Goal: Transaction & Acquisition: Obtain resource

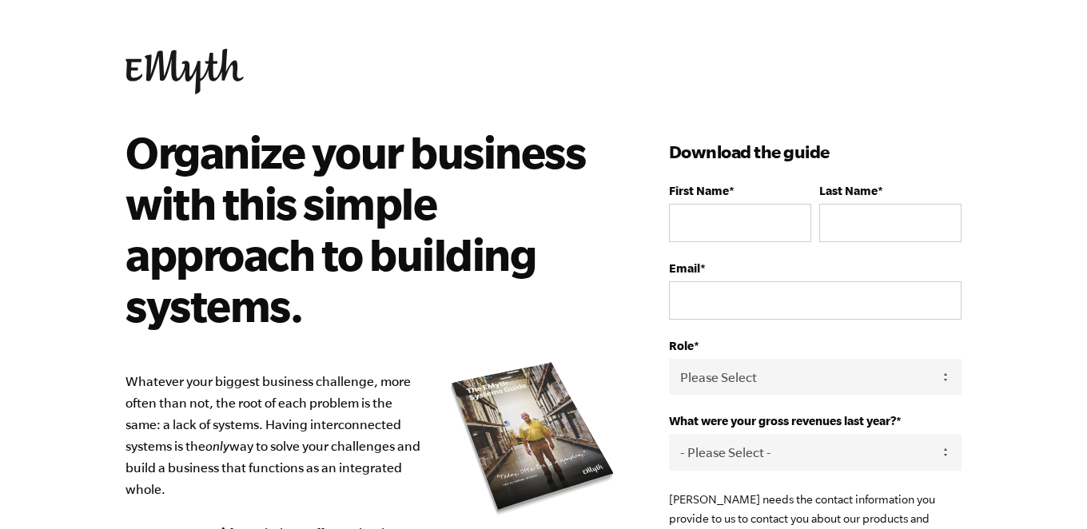
click at [700, 250] on fieldset "First Name * Last Name *" at bounding box center [815, 223] width 293 height 78
click at [707, 224] on input "First Name *" at bounding box center [740, 223] width 142 height 38
type input "[PERSON_NAME]"
click at [838, 216] on input "Last Name *" at bounding box center [890, 223] width 142 height 38
type input "[PERSON_NAME]"
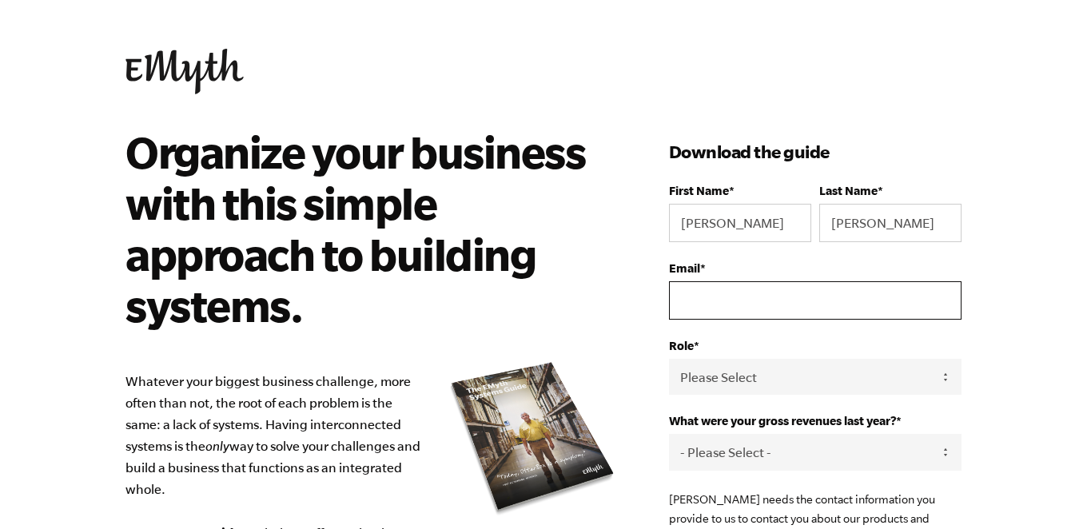
click at [728, 297] on input "Email *" at bounding box center [815, 300] width 293 height 38
type input "[EMAIL_ADDRESS][DOMAIN_NAME]"
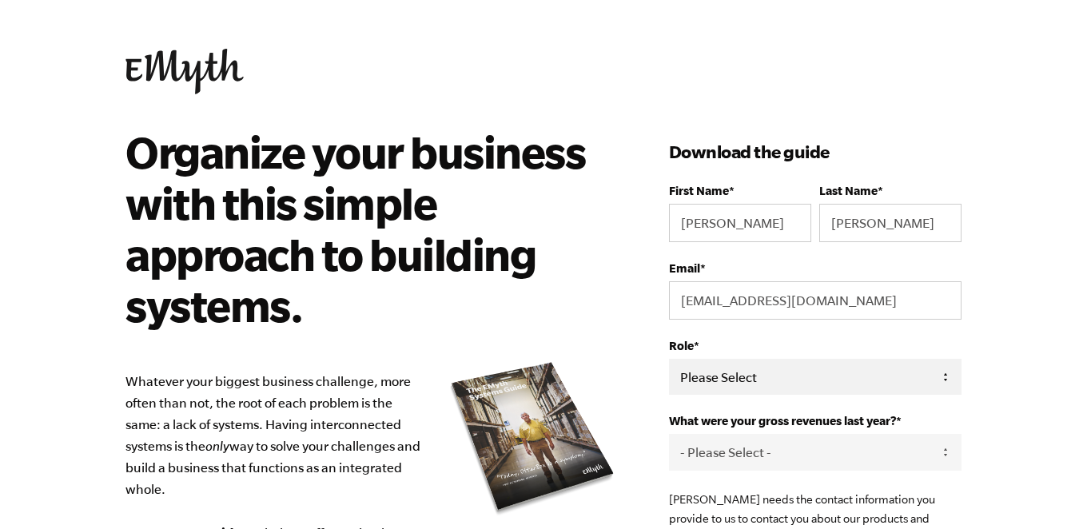
click at [769, 379] on select "Please Select Owner Partner / Co-Owner Executive Employee / Other" at bounding box center [815, 377] width 293 height 36
select select "Executive"
click at [669, 359] on select "Please Select Owner Partner / Co-Owner Executive Employee / Other" at bounding box center [815, 377] width 293 height 36
click at [761, 452] on select "- Please Select - 0-75K 76-150K 151-275K 276-500K 501-750K 751-1M 1-2.5M 2.5-5M…" at bounding box center [815, 452] width 293 height 36
select select "10M+"
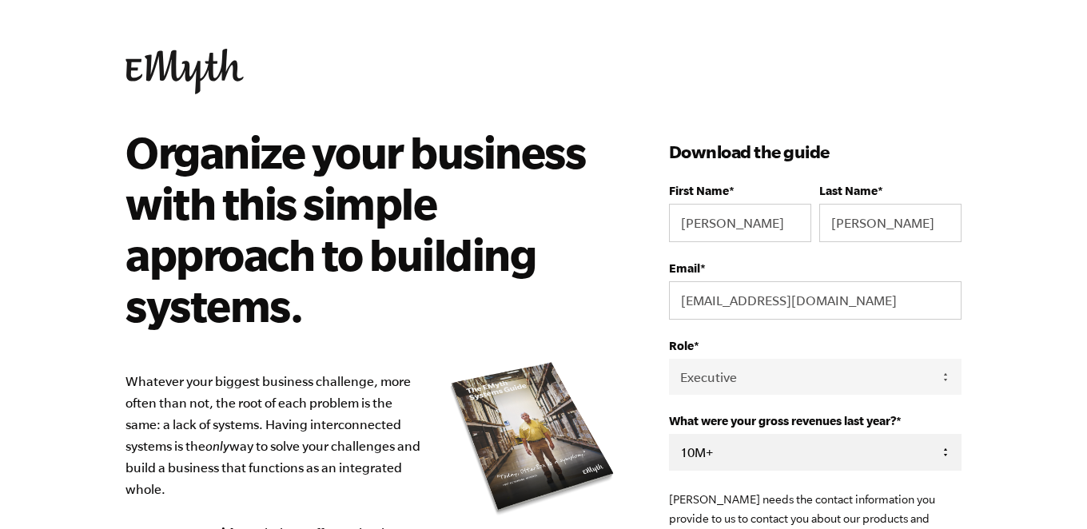
click at [669, 434] on select "- Please Select - 0-75K 76-150K 151-275K 276-500K 501-750K 751-1M 1-2.5M 2.5-5M…" at bounding box center [815, 452] width 293 height 36
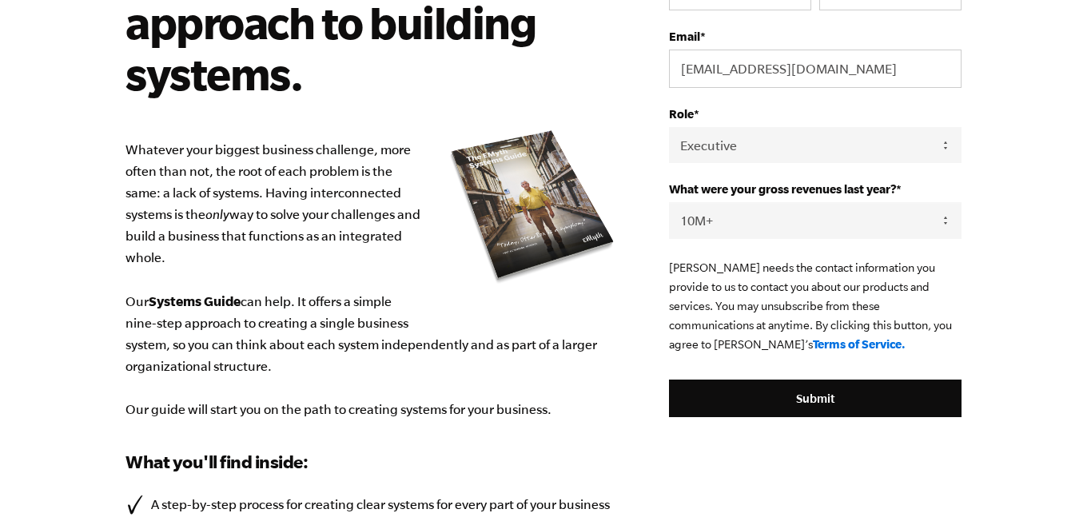
scroll to position [233, 0]
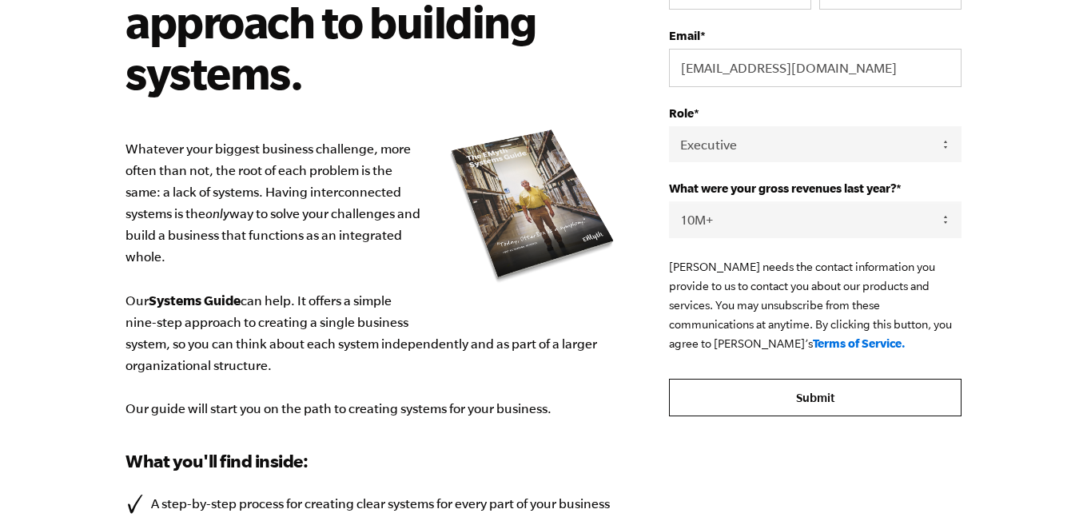
click at [786, 396] on input "Submit" at bounding box center [815, 398] width 293 height 38
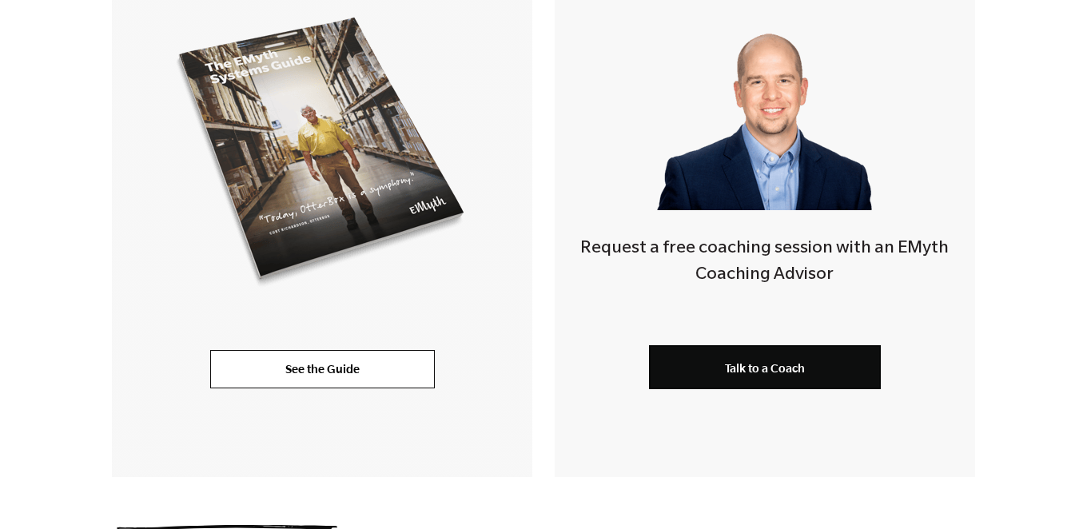
scroll to position [440, 0]
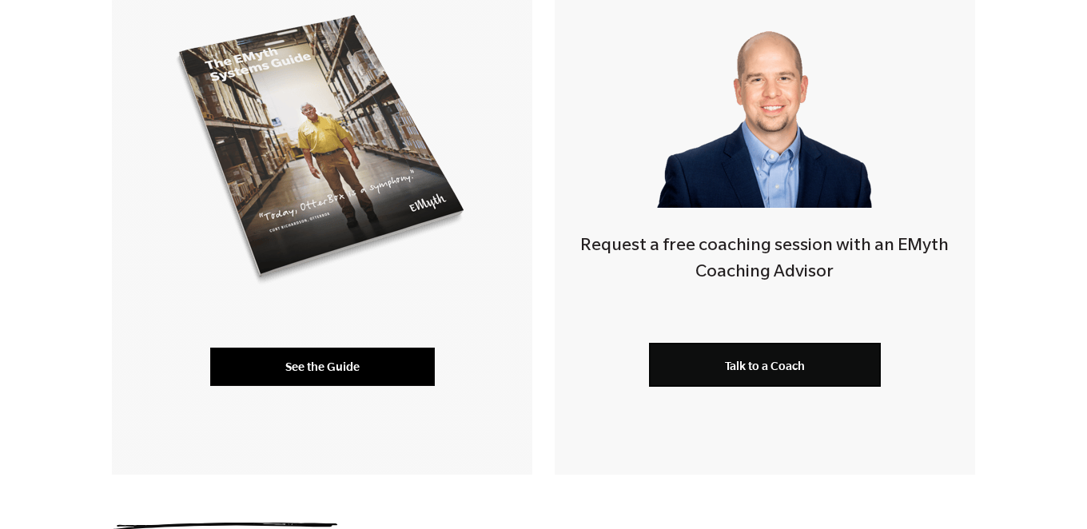
click at [351, 369] on link "See the Guide" at bounding box center [322, 367] width 225 height 38
